Goal: Information Seeking & Learning: Learn about a topic

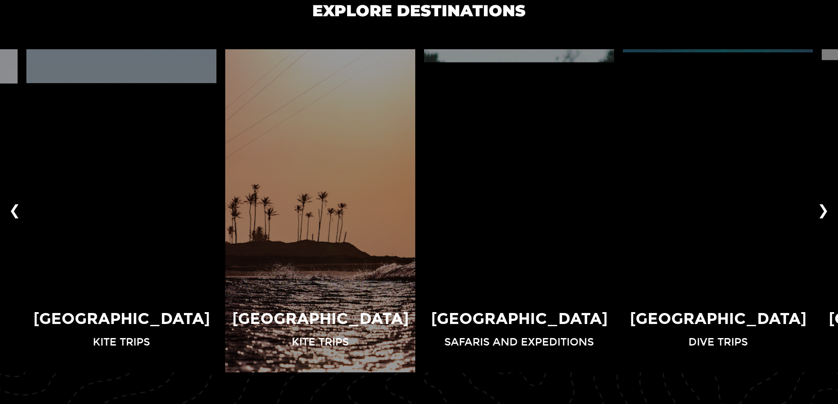
scroll to position [616, 0]
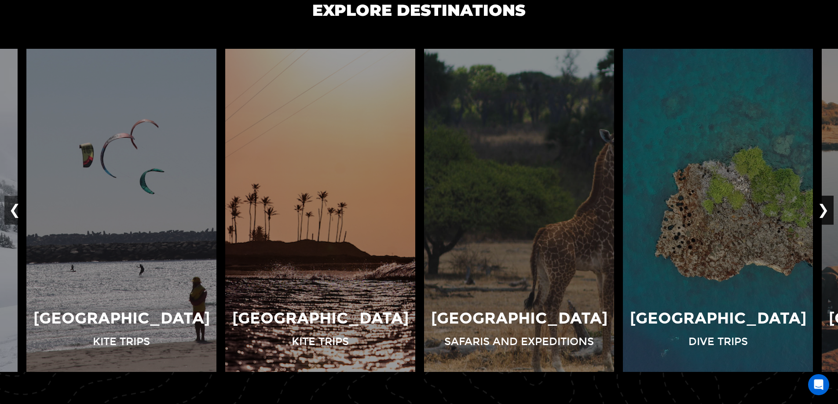
click at [820, 219] on button "❯" at bounding box center [823, 210] width 21 height 29
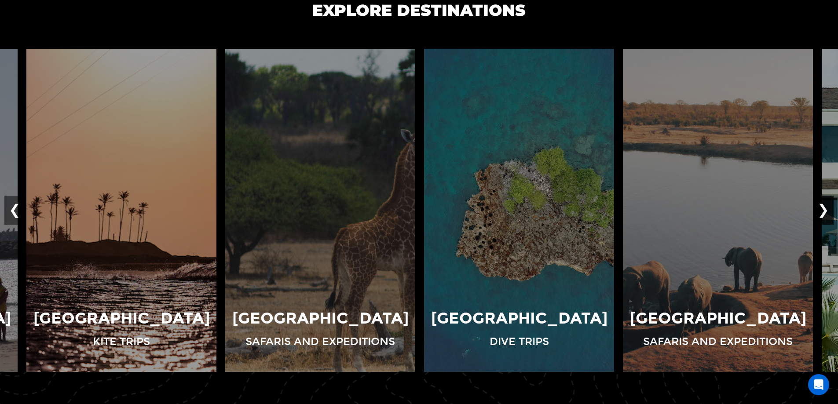
click at [820, 219] on button "❯" at bounding box center [823, 210] width 21 height 29
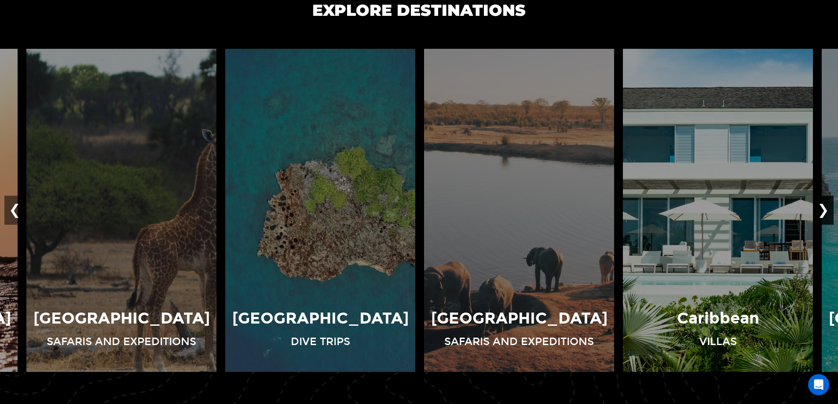
click at [820, 219] on button "❯" at bounding box center [823, 210] width 21 height 29
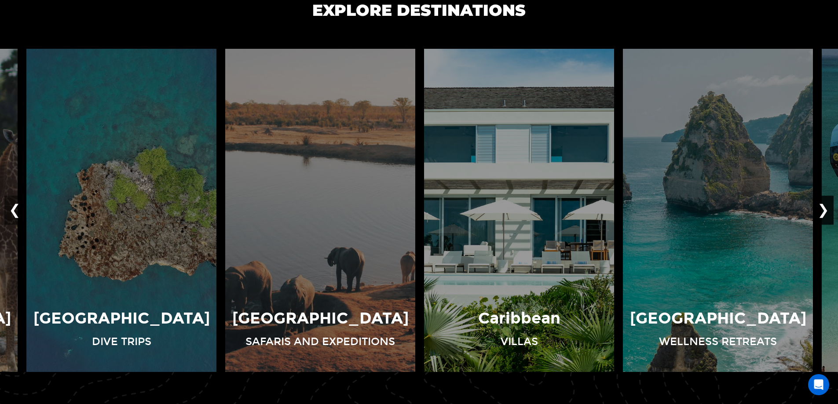
click at [820, 219] on button "❯" at bounding box center [823, 210] width 21 height 29
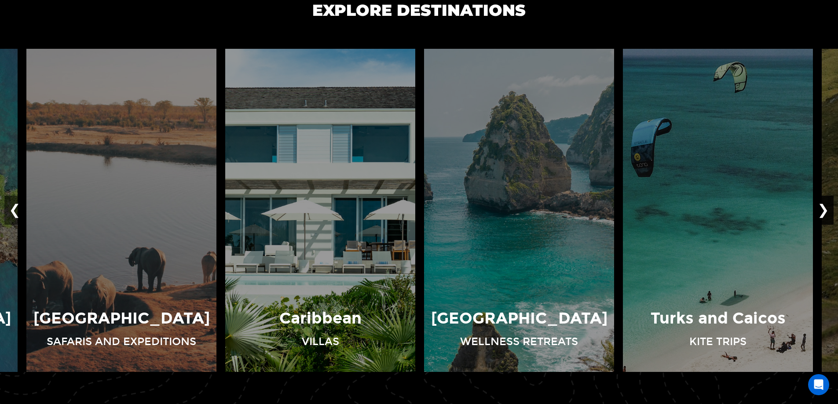
click at [820, 219] on button "❯" at bounding box center [823, 210] width 21 height 29
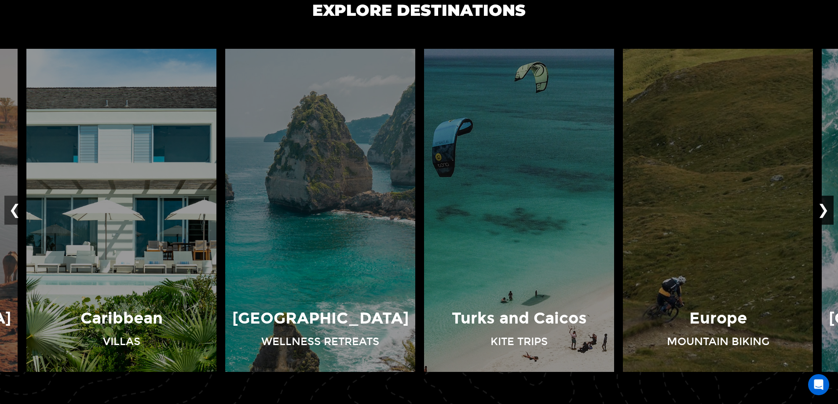
click at [820, 219] on button "❯" at bounding box center [823, 210] width 21 height 29
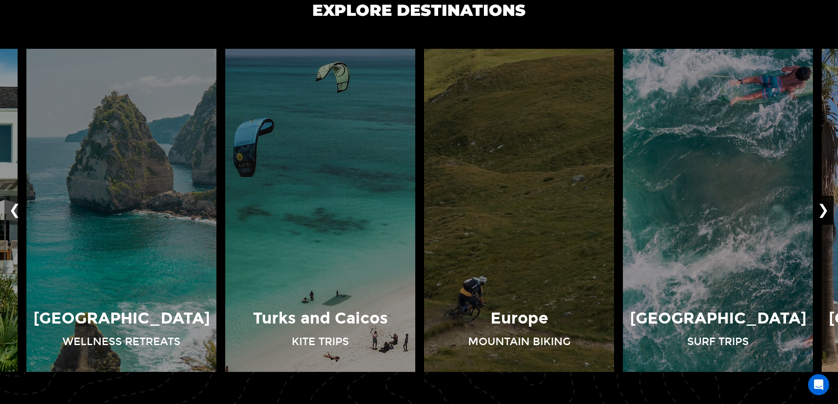
click at [820, 219] on button "❯" at bounding box center [823, 210] width 21 height 29
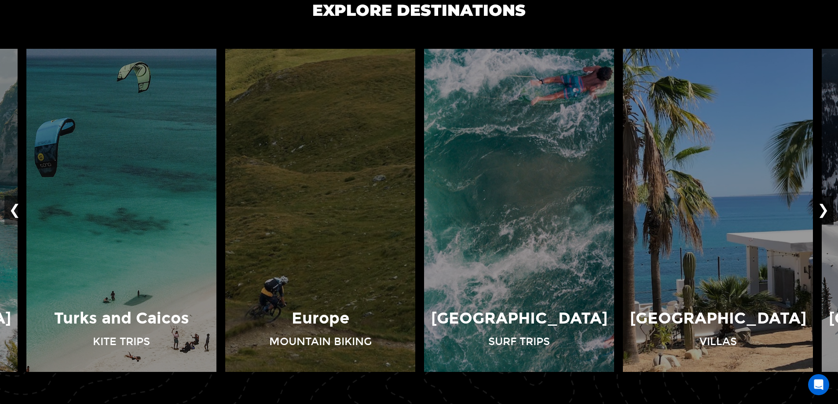
click at [820, 219] on button "❯" at bounding box center [823, 210] width 21 height 29
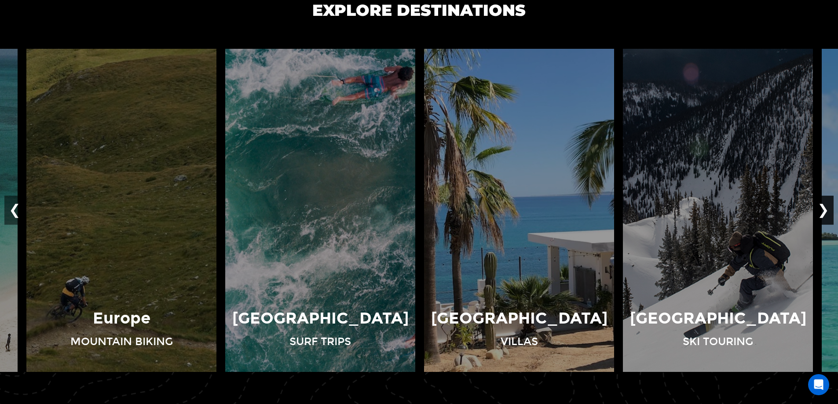
click at [820, 219] on button "❯" at bounding box center [823, 210] width 21 height 29
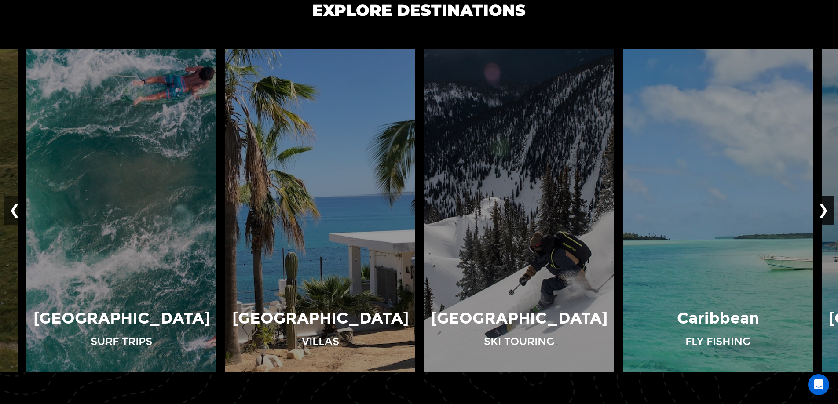
click at [820, 219] on button "❯" at bounding box center [823, 210] width 21 height 29
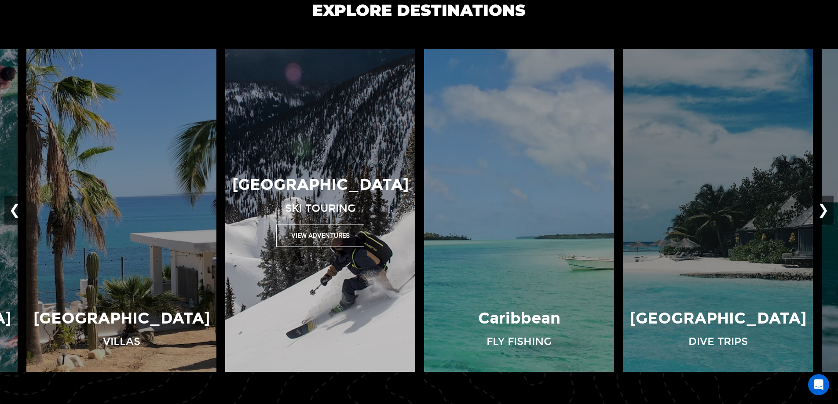
click at [348, 244] on button "View Adventures" at bounding box center [320, 236] width 88 height 22
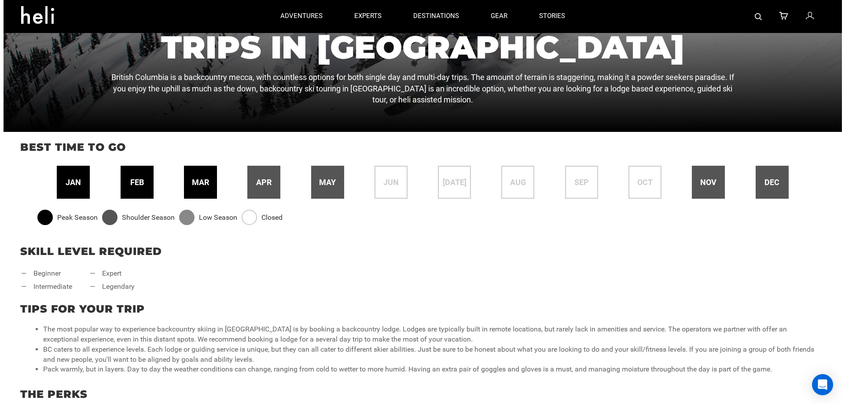
scroll to position [221, 0]
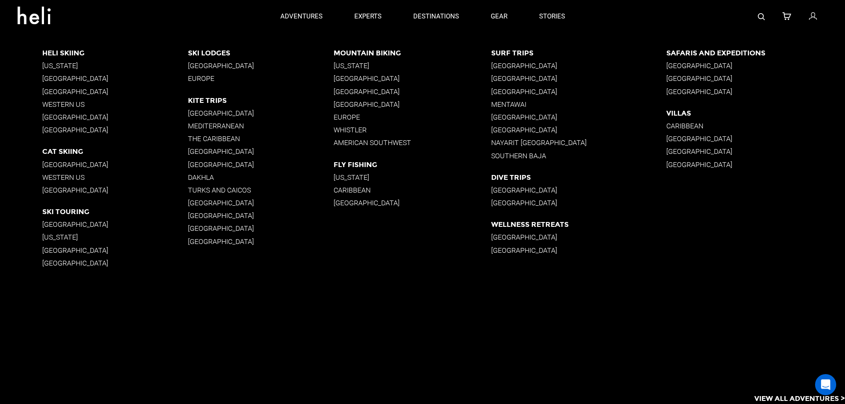
click at [232, 65] on p "[GEOGRAPHIC_DATA]" at bounding box center [261, 66] width 146 height 8
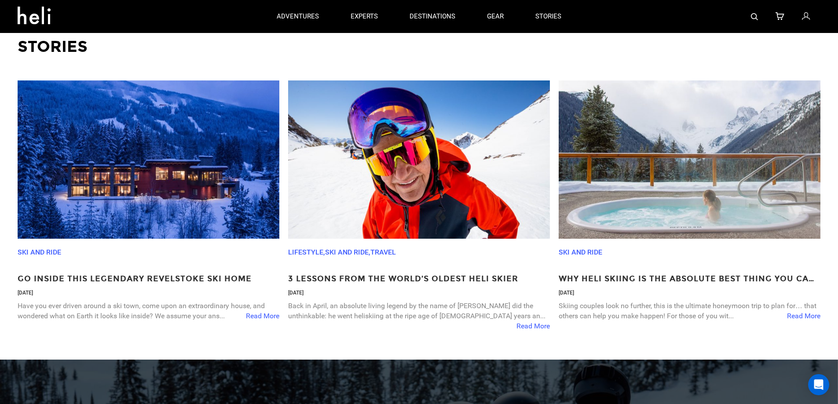
scroll to position [1270, 0]
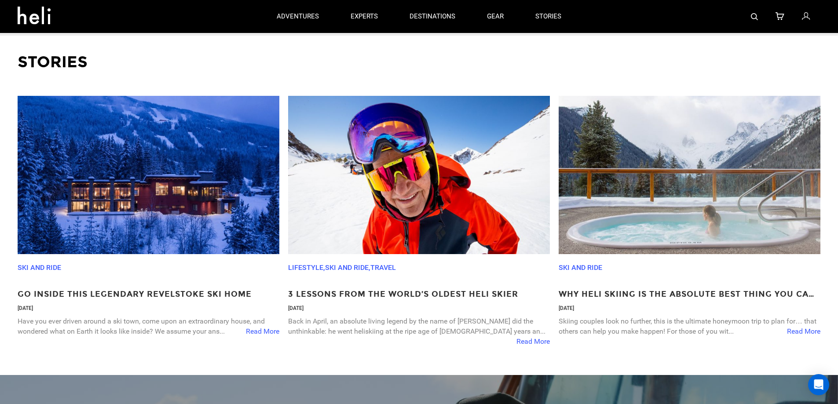
click at [809, 336] on span "Read More" at bounding box center [803, 332] width 33 height 10
